Goal: Find specific page/section: Find specific page/section

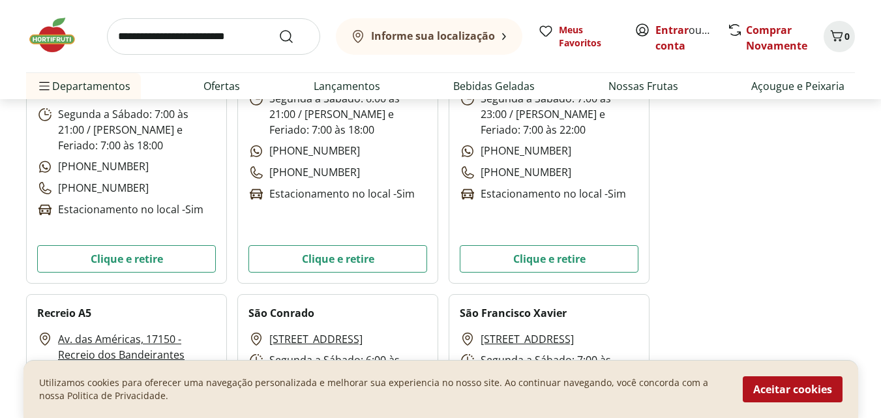
scroll to position [3001, 0]
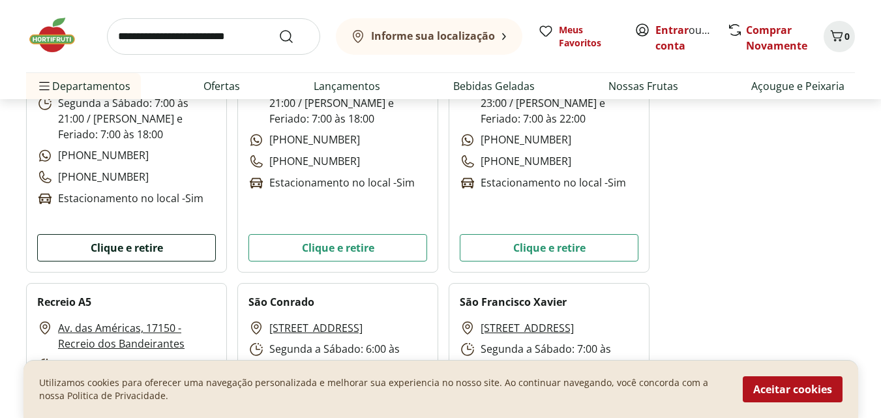
click at [155, 251] on button "Clique e retire" at bounding box center [126, 247] width 179 height 27
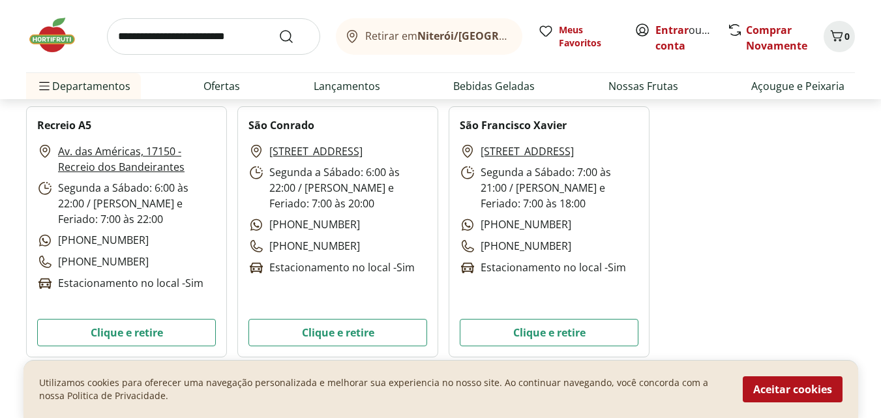
scroll to position [3197, 0]
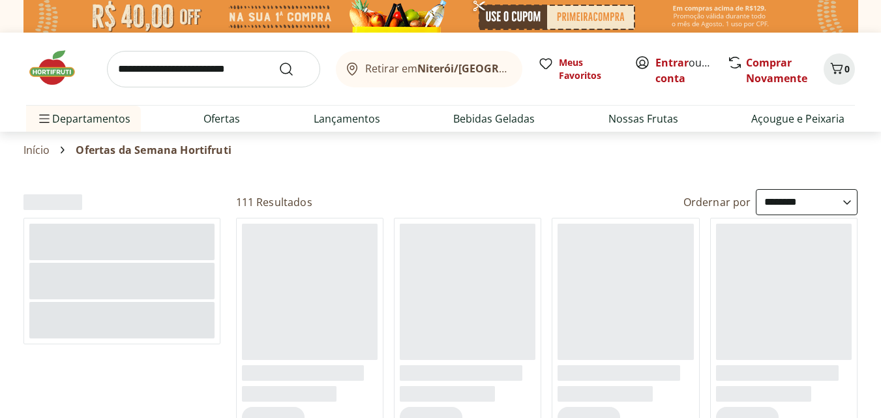
select select "**********"
